Goal: Transaction & Acquisition: Obtain resource

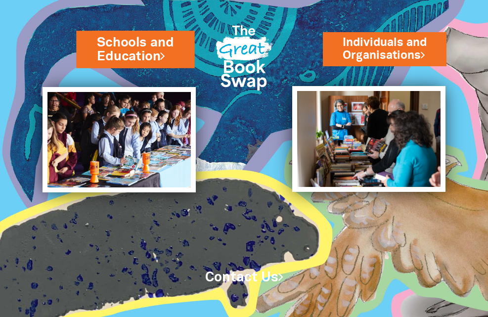
click at [138, 43] on link "Schools and Education" at bounding box center [135, 49] width 77 height 32
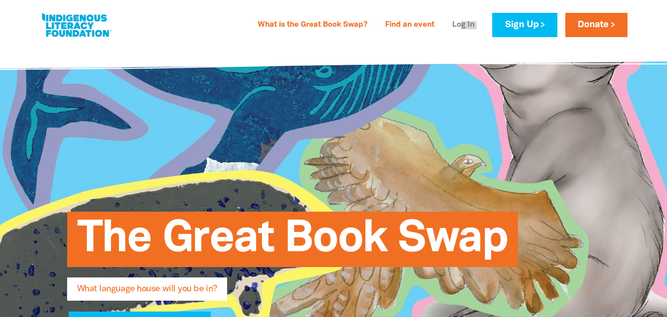
click at [460, 26] on link "Log In" at bounding box center [464, 25] width 34 height 16
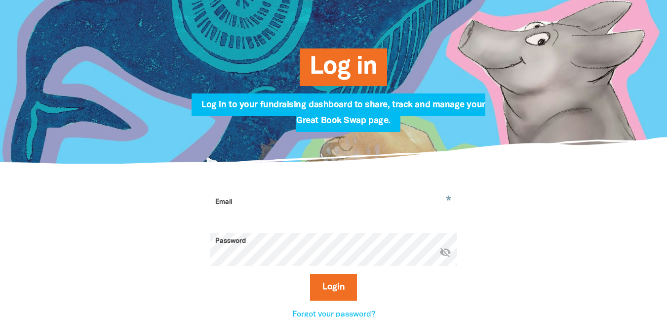
scroll to position [140, 0]
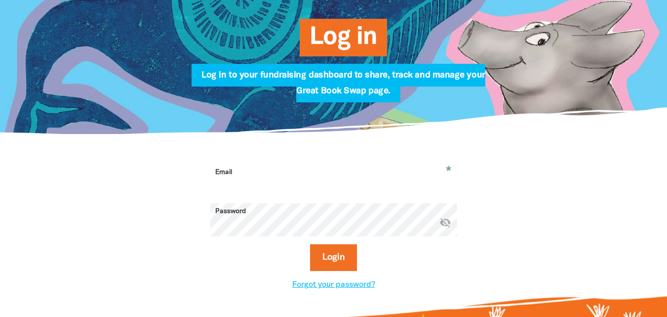
click at [318, 193] on input "Email" at bounding box center [333, 179] width 247 height 31
type input "rebekah1909@hotmail.com"
click at [310, 244] on button "Login" at bounding box center [333, 257] width 47 height 27
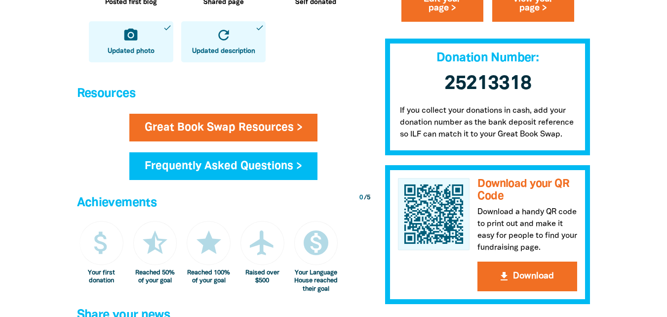
scroll to position [532, 0]
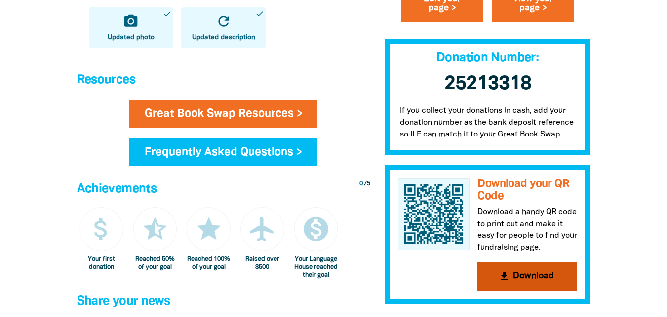
click at [522, 278] on button "get_app Download" at bounding box center [528, 276] width 100 height 30
